Goal: Understand process/instructions: Learn how to perform a task or action

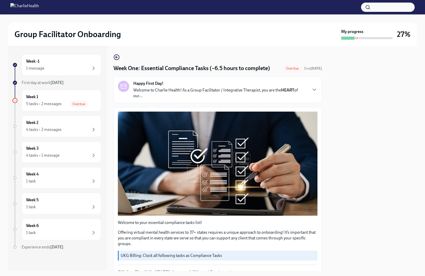
scroll to position [522, 0]
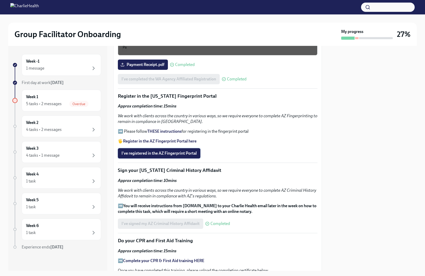
click at [164, 154] on span "I've registered in the AZ Fingerprint Portal" at bounding box center [158, 153] width 75 height 5
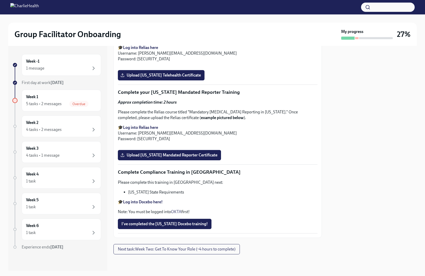
scroll to position [1077, 0]
click at [48, 97] on div "Week 1 5 tasks • 2 messages Overdue" at bounding box center [61, 100] width 71 height 13
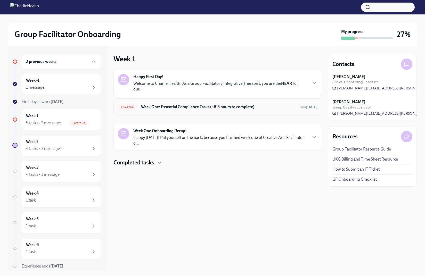
click at [190, 108] on h6 "Week One: Essential Compliance Tasks (~6.5 hours to complete)" at bounding box center [218, 107] width 154 height 6
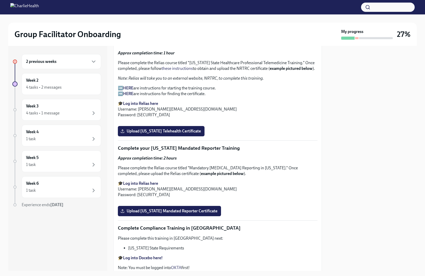
scroll to position [711, 0]
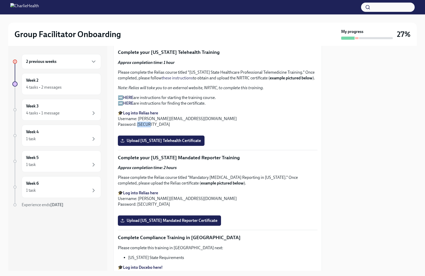
drag, startPoint x: 137, startPoint y: 124, endPoint x: 161, endPoint y: 125, distance: 24.0
click at [161, 125] on p "🎓 Log into Relias here Username: [PERSON_NAME][EMAIL_ADDRESS][DOMAIN_NAME] Pass…" at bounding box center [218, 118] width 200 height 17
copy p "ch1234"
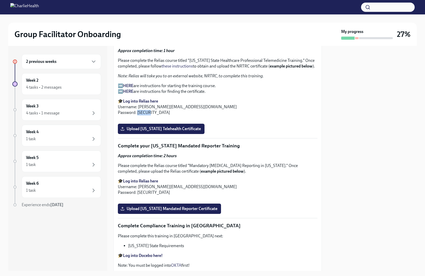
scroll to position [720, 0]
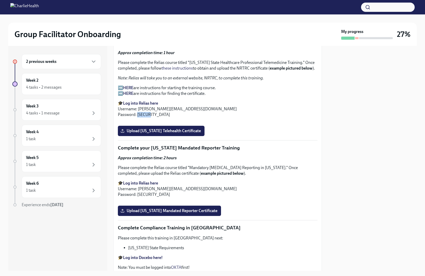
click at [161, 122] on button "Zoom image" at bounding box center [218, 122] width 200 height 0
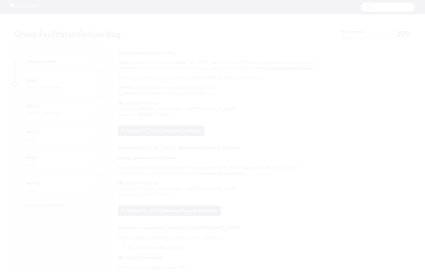
drag, startPoint x: 26, startPoint y: 76, endPoint x: 29, endPoint y: 75, distance: 3.7
click at [26, 76] on button "Unzoom image" at bounding box center [212, 138] width 425 height 276
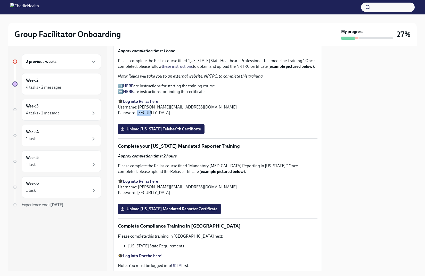
scroll to position [723, 0]
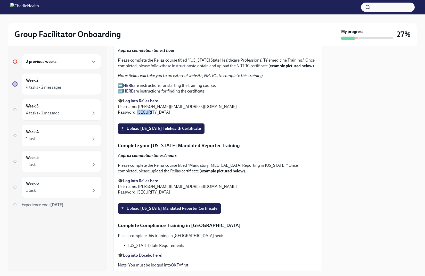
click at [138, 101] on strong "Log into Relias here" at bounding box center [140, 101] width 35 height 5
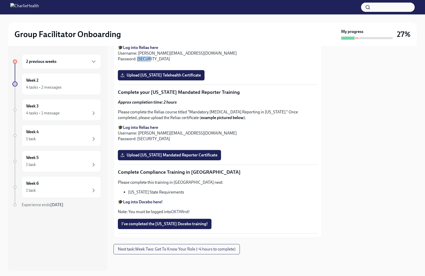
scroll to position [793, 0]
